Goal: Task Accomplishment & Management: Use online tool/utility

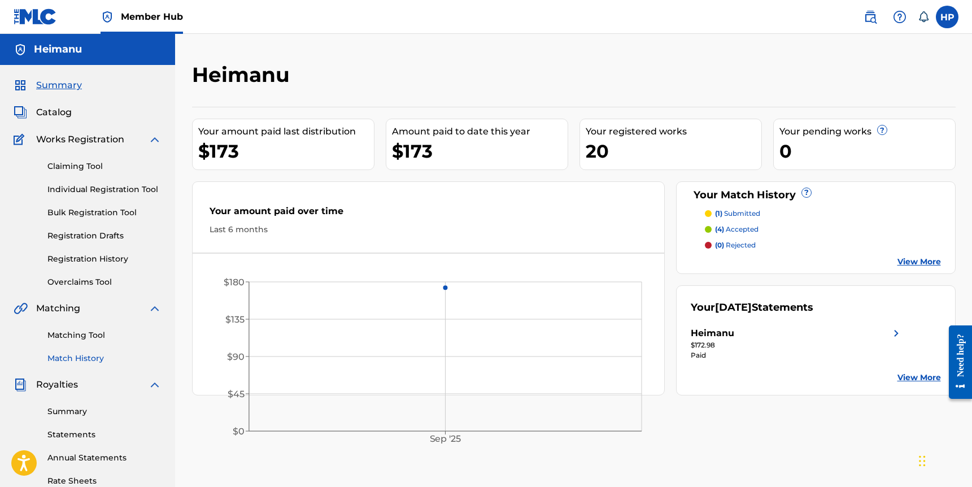
click at [91, 356] on link "Match History" at bounding box center [104, 358] width 114 height 12
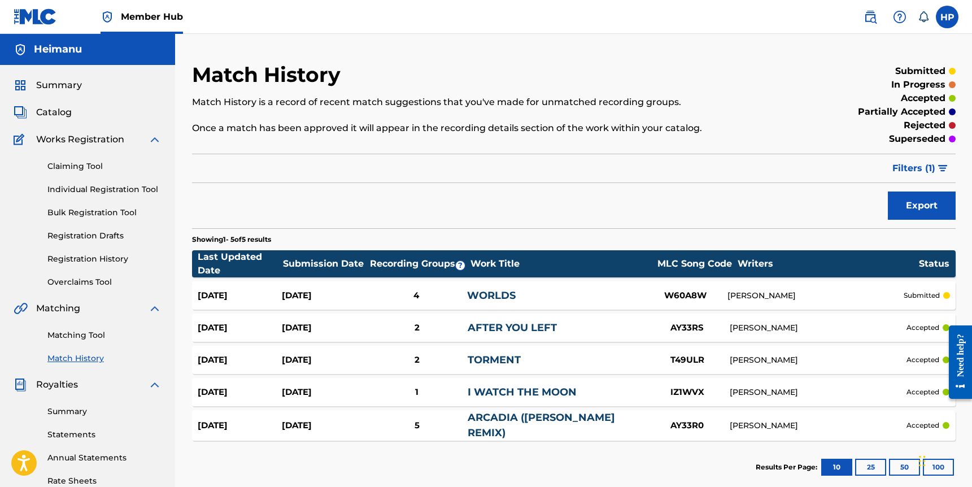
click at [116, 173] on div "Claiming Tool Individual Registration Tool Bulk Registration Tool Registration …" at bounding box center [88, 217] width 148 height 142
click at [98, 168] on link "Claiming Tool" at bounding box center [104, 166] width 114 height 12
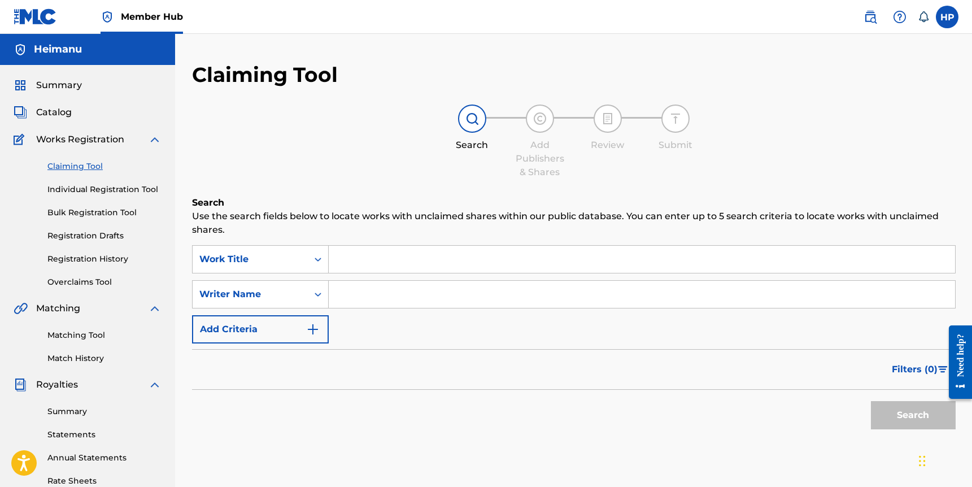
click at [370, 256] on input "Search Form" at bounding box center [642, 259] width 626 height 27
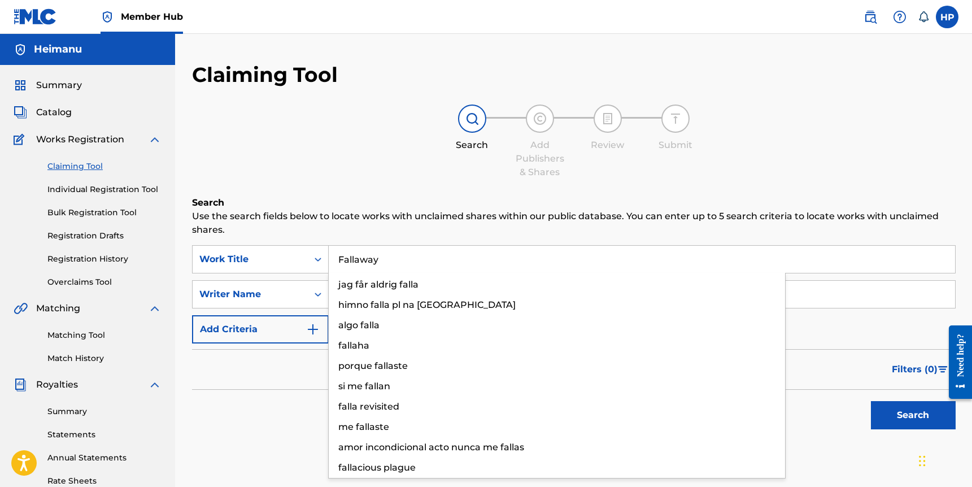
type input "Fallaway"
click at [376, 238] on div "Search Use the search fields below to locate works with unclaimed shares within…" at bounding box center [573, 343] width 763 height 295
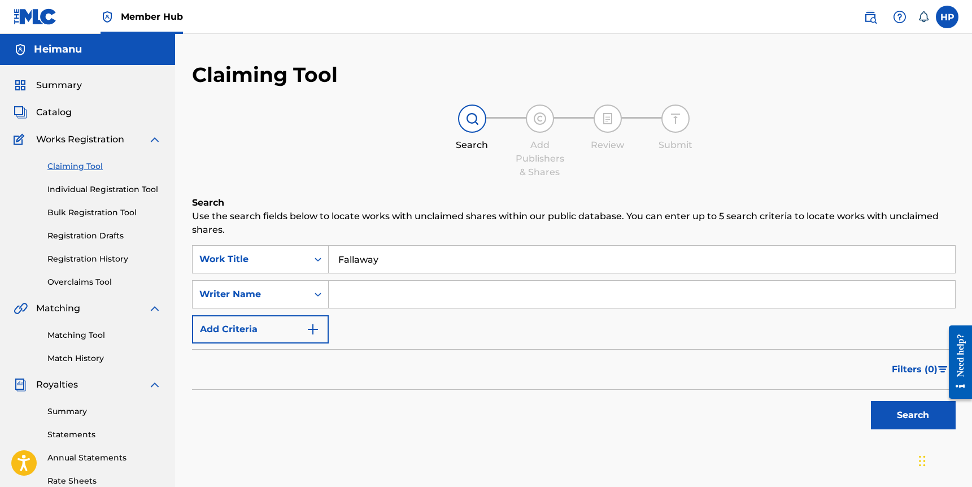
click at [374, 254] on input "Fallaway" at bounding box center [642, 259] width 626 height 27
click at [374, 255] on input "Fallaway" at bounding box center [642, 259] width 626 height 27
click at [393, 343] on form "SearchWithCriteriaca434edd-f24d-4be7-9c35-678e791d563b Work Title Fallaway fall…" at bounding box center [573, 340] width 763 height 190
click at [374, 292] on input "Search Form" at bounding box center [642, 294] width 626 height 27
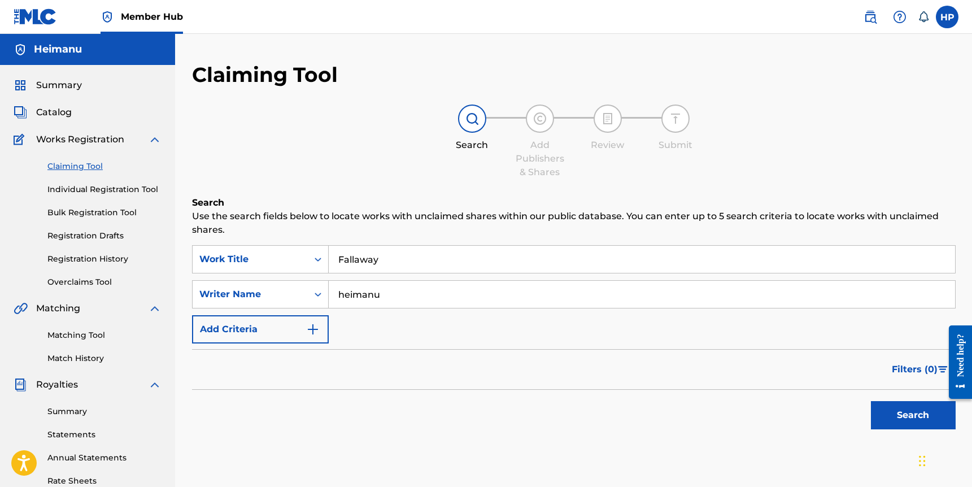
click at [871, 401] on button "Search" at bounding box center [913, 415] width 85 height 28
click at [359, 289] on input "heimanu" at bounding box center [642, 294] width 626 height 27
click at [373, 295] on input "[PERSON_NAME]" at bounding box center [642, 294] width 626 height 27
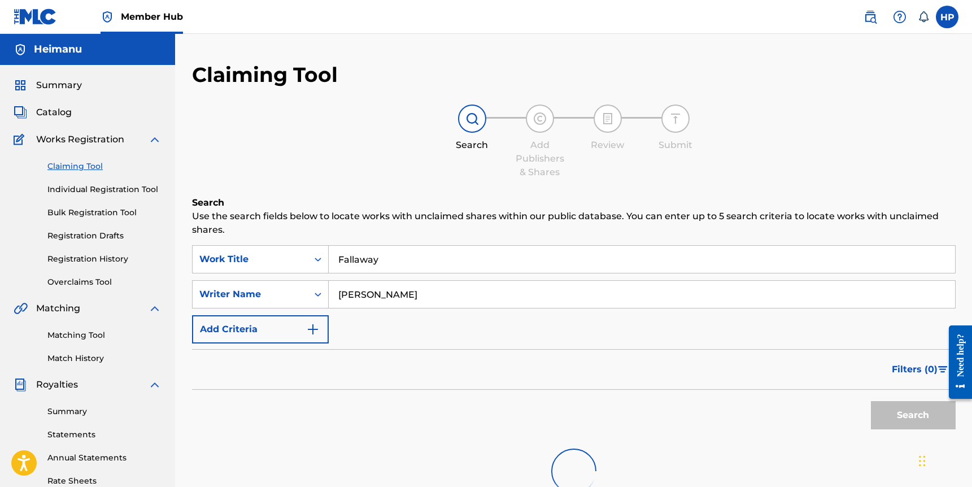
click at [373, 295] on input "[PERSON_NAME]" at bounding box center [642, 294] width 626 height 27
type input "[PERSON_NAME]"
click at [383, 283] on input "[PERSON_NAME]" at bounding box center [642, 294] width 626 height 27
click at [382, 286] on input "[PERSON_NAME]" at bounding box center [642, 294] width 626 height 27
click at [382, 287] on input "[PERSON_NAME]" at bounding box center [642, 294] width 626 height 27
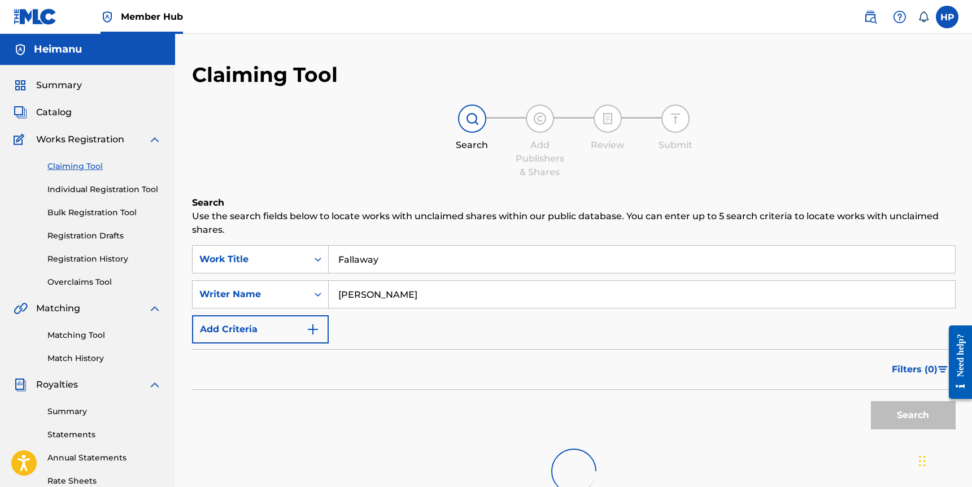
click at [382, 287] on input "[PERSON_NAME]" at bounding box center [642, 294] width 626 height 27
click at [368, 245] on div "Search Form" at bounding box center [642, 259] width 627 height 28
click at [87, 333] on link "Matching Tool" at bounding box center [104, 335] width 114 height 12
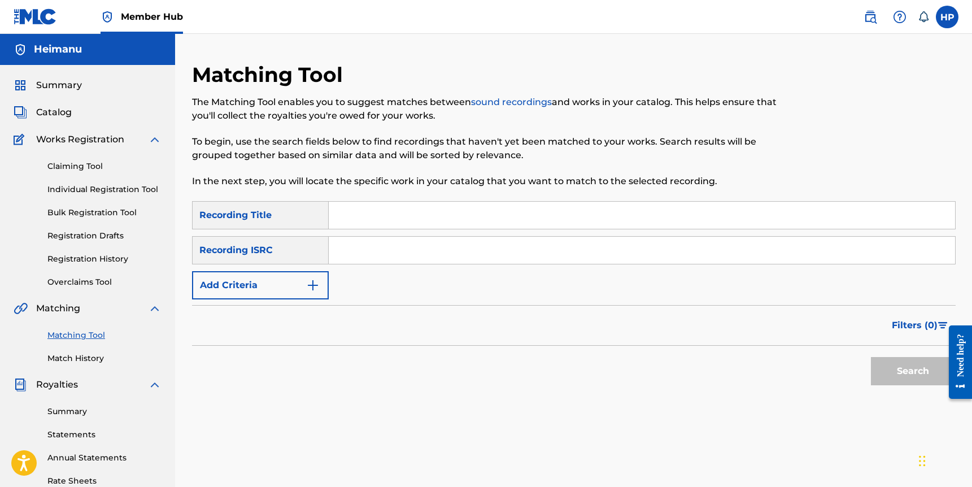
click at [87, 333] on link "Matching Tool" at bounding box center [104, 335] width 114 height 12
